Goal: Task Accomplishment & Management: Use online tool/utility

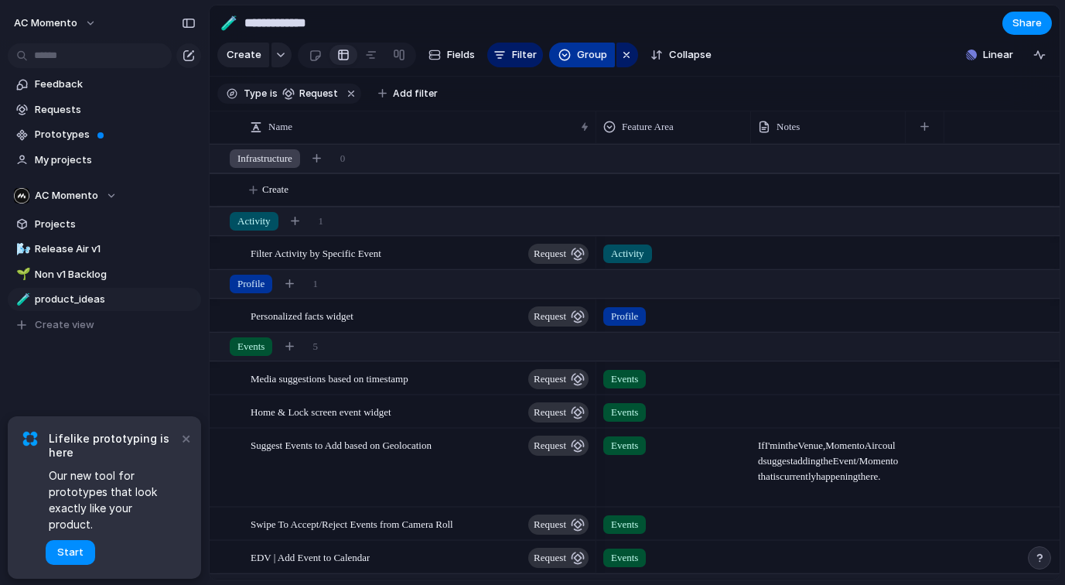
click at [569, 60] on button "Group" at bounding box center [582, 55] width 66 height 25
click at [569, 60] on div "Owner Team Impact Effort Priority Feature Area Customer Status Created by" at bounding box center [532, 292] width 1065 height 585
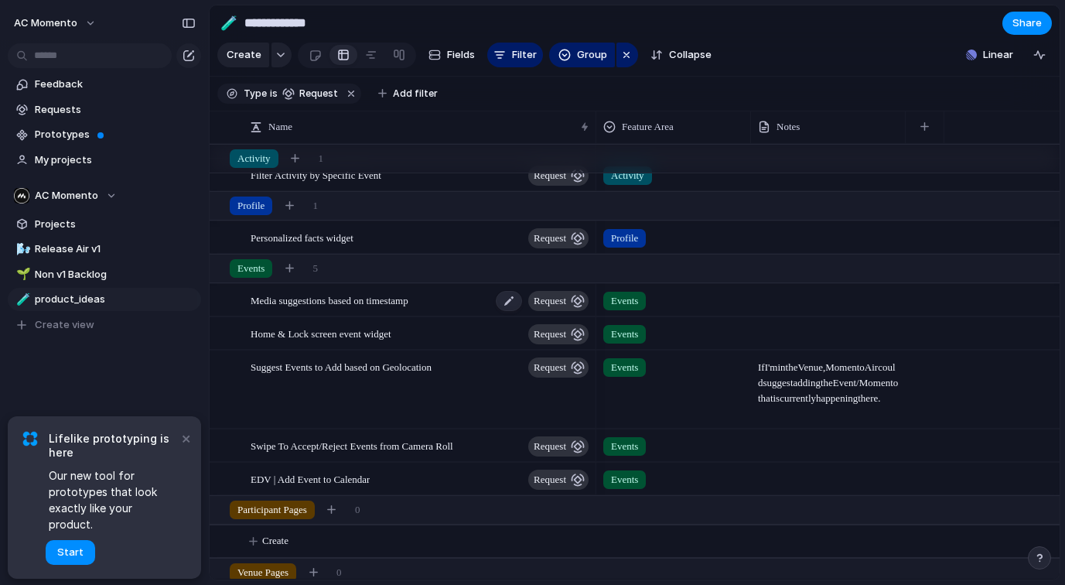
click at [336, 300] on span "Media suggestions based on timestamp" at bounding box center [330, 300] width 158 height 18
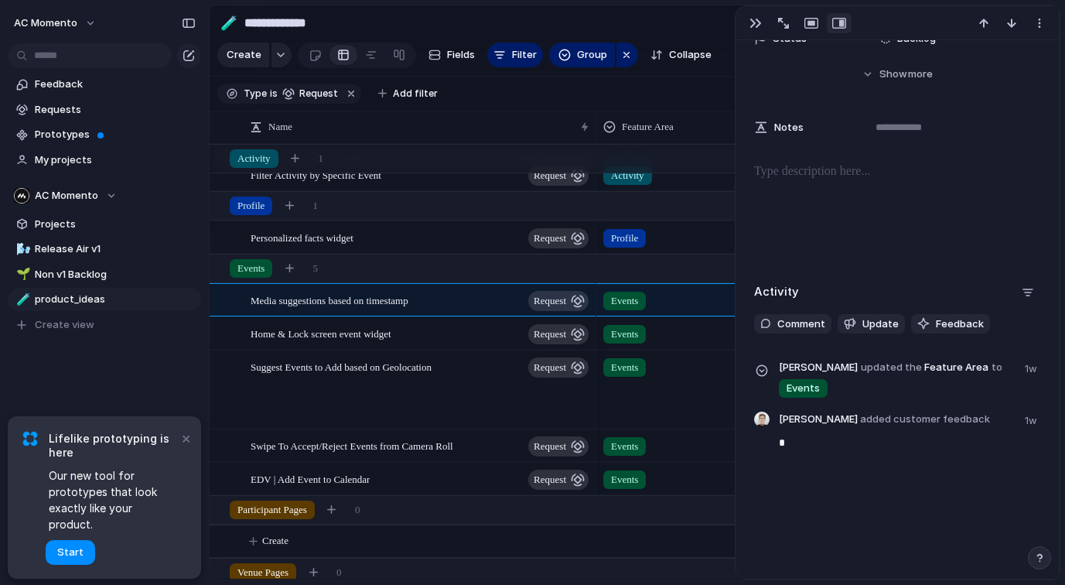
scroll to position [269, 0]
click at [372, 338] on span "Home & Lock screen event widget" at bounding box center [321, 333] width 141 height 18
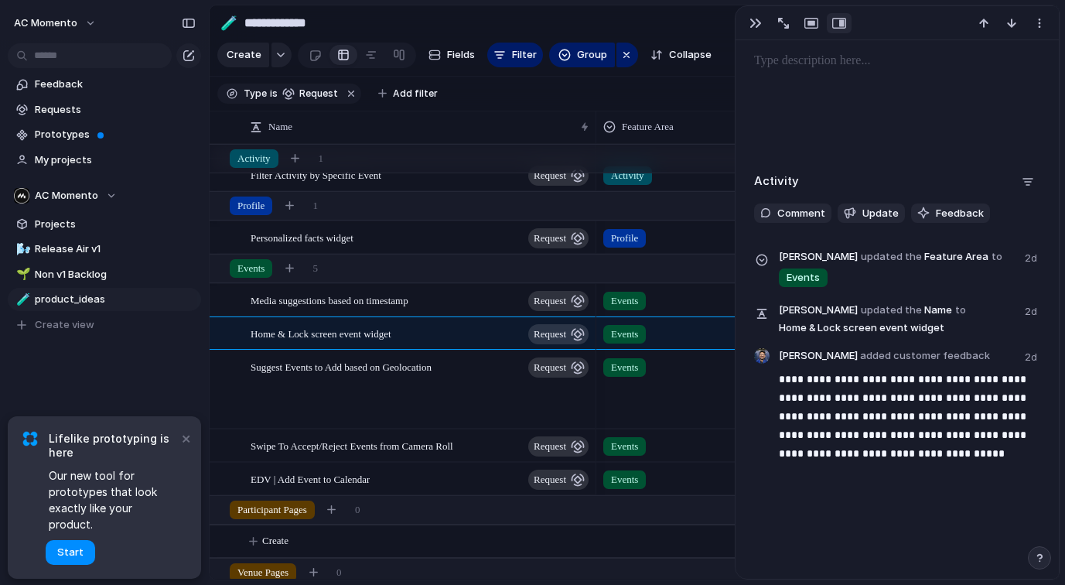
scroll to position [379, 0]
click at [425, 394] on div "Suggest Events to Add based on Geolocation request" at bounding box center [421, 389] width 340 height 77
type textarea "**********"
